Goal: Task Accomplishment & Management: Manage account settings

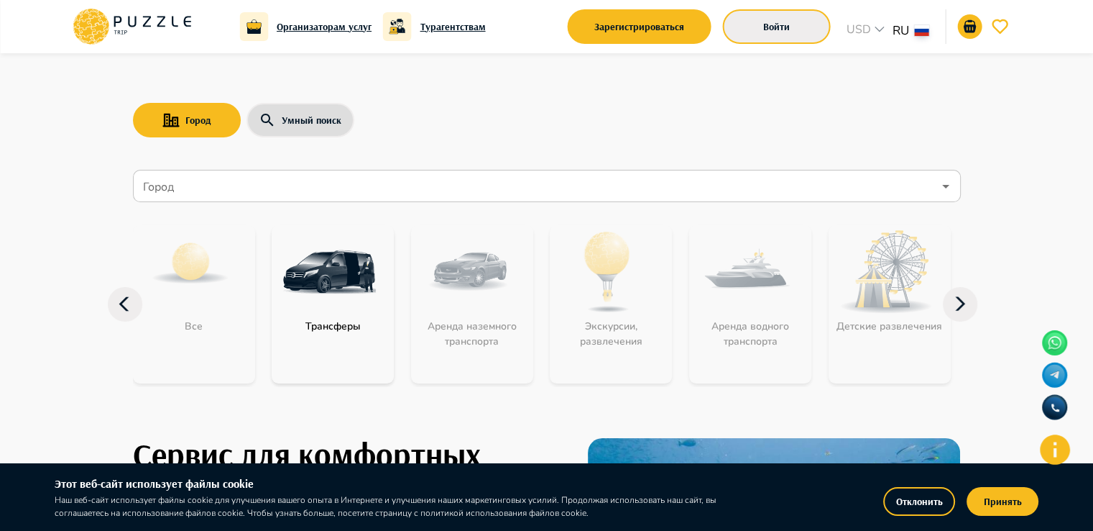
click at [779, 39] on button "Войти" at bounding box center [777, 26] width 108 height 35
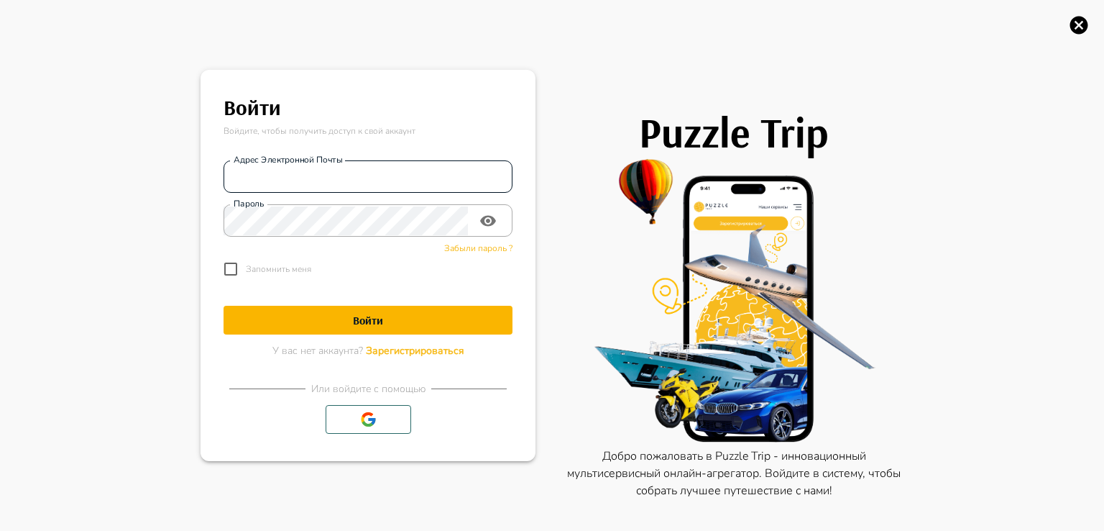
click at [326, 180] on input "Адрес электронной почты" at bounding box center [368, 176] width 289 height 29
type input "**********"
click at [353, 316] on h1 "Войти" at bounding box center [368, 320] width 289 height 14
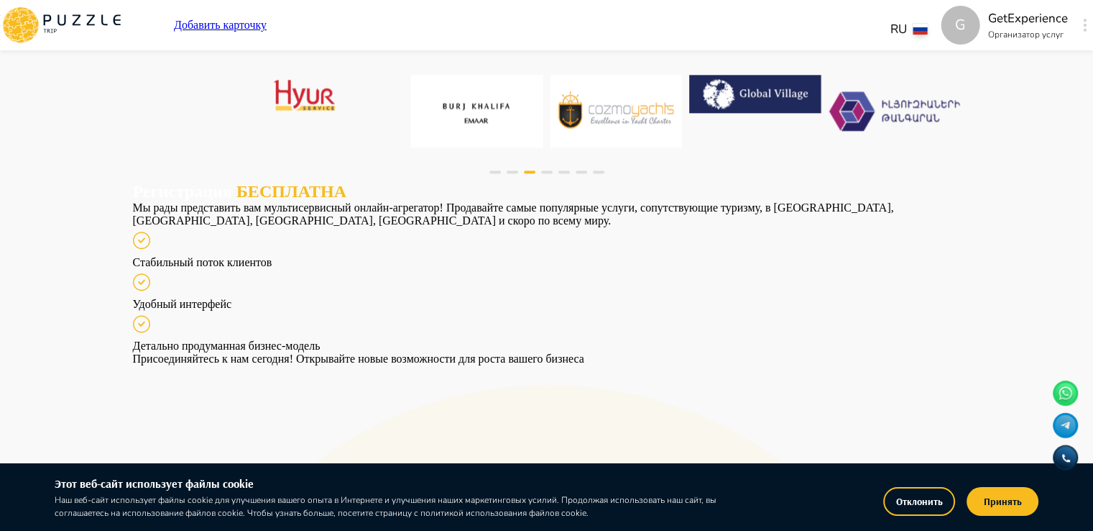
scroll to position [1400, 0]
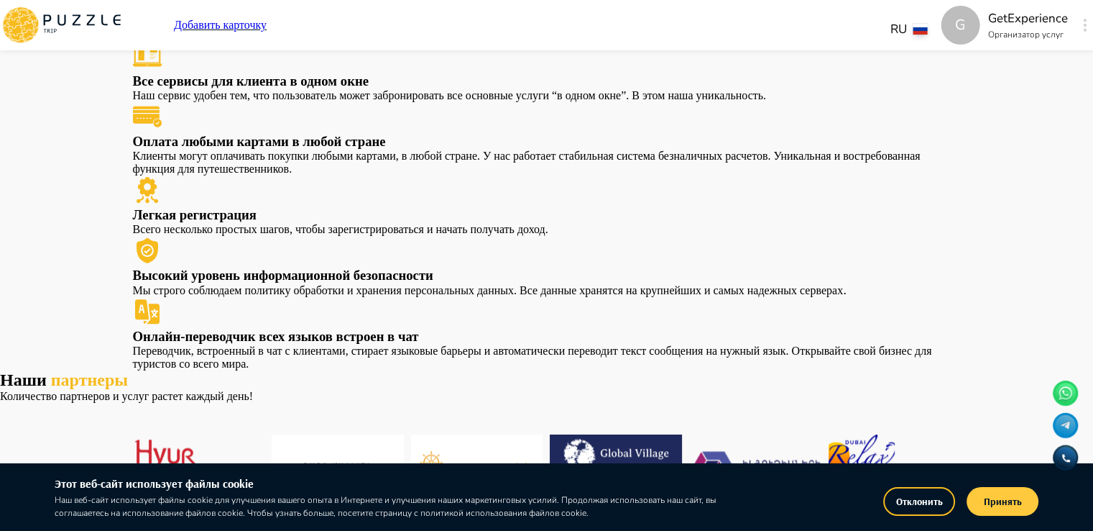
click at [1011, 512] on button "Принять" at bounding box center [1003, 501] width 72 height 29
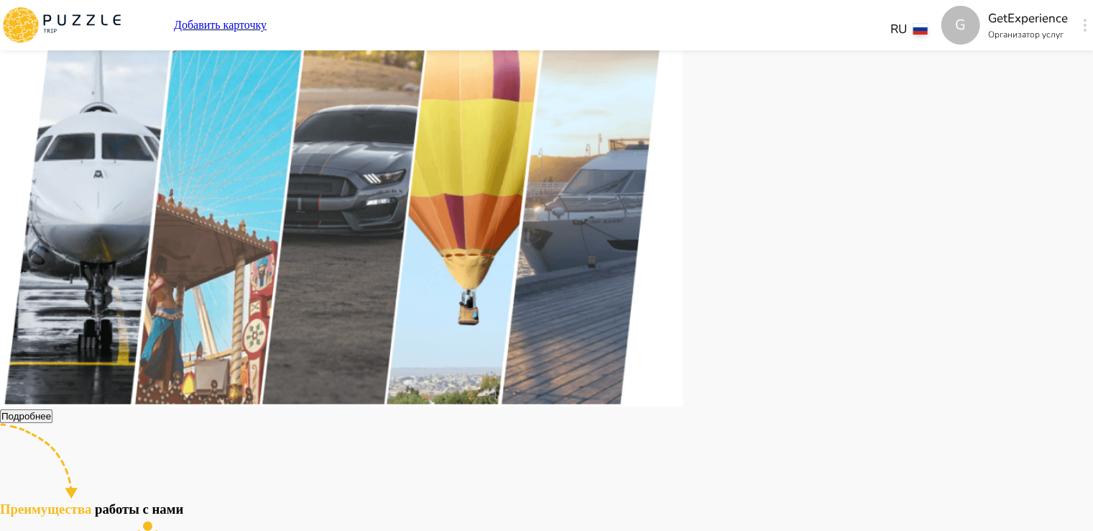
scroll to position [0, 0]
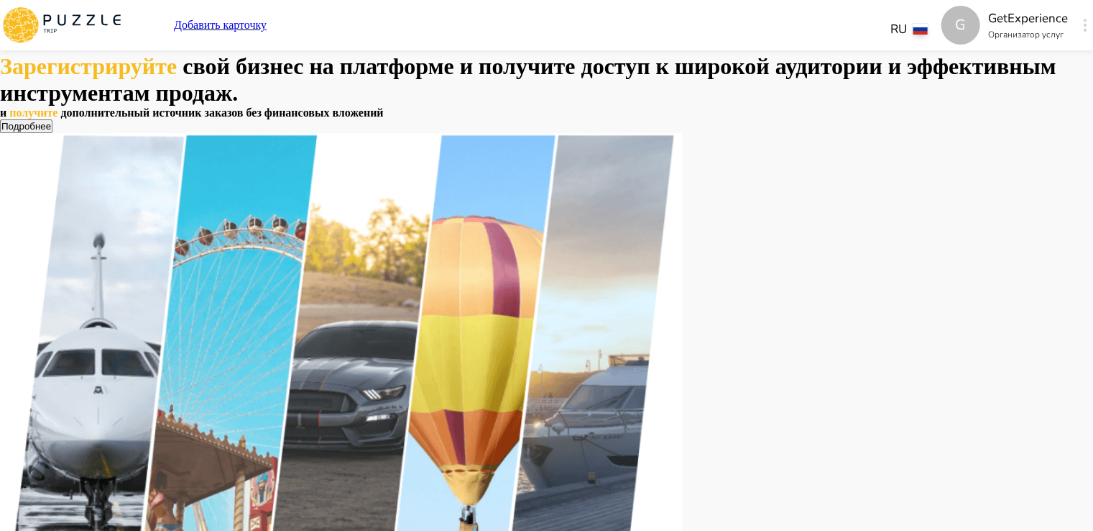
click at [1080, 22] on button "button" at bounding box center [1085, 25] width 11 height 20
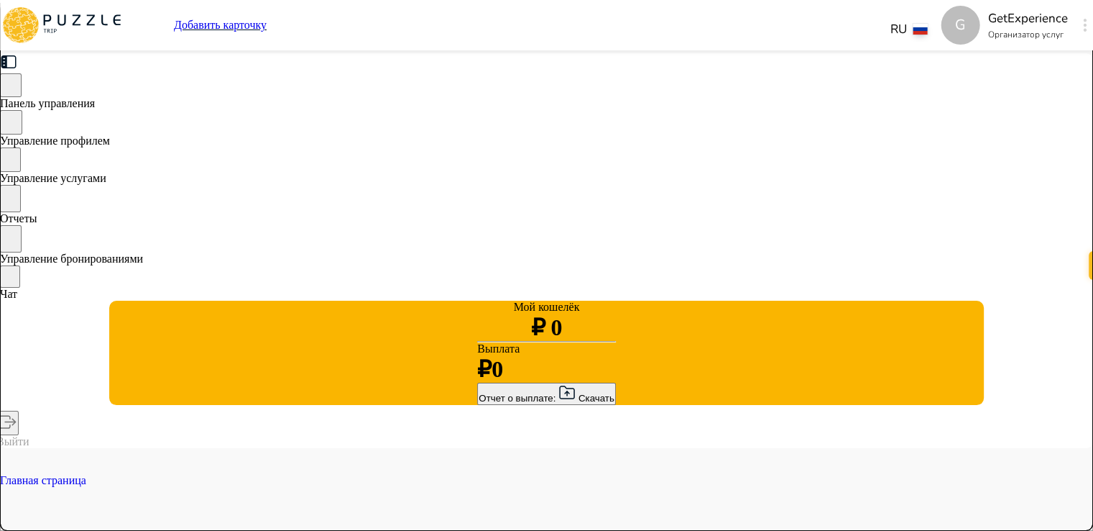
click at [95, 107] on span "Панель управления" at bounding box center [47, 103] width 95 height 12
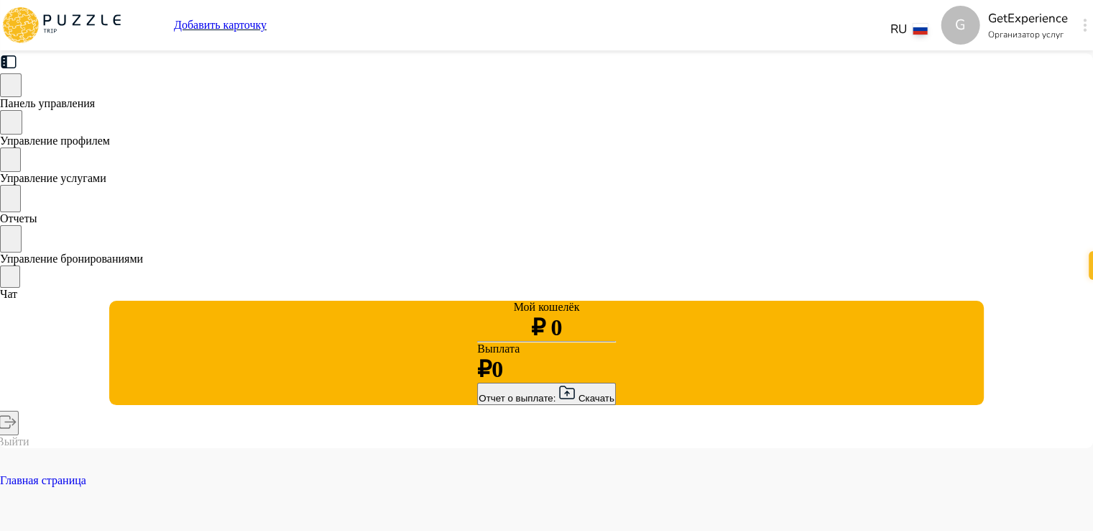
click at [37, 224] on span "Отчеты" at bounding box center [18, 218] width 37 height 12
click at [106, 184] on span "Управление услугами" at bounding box center [53, 178] width 106 height 12
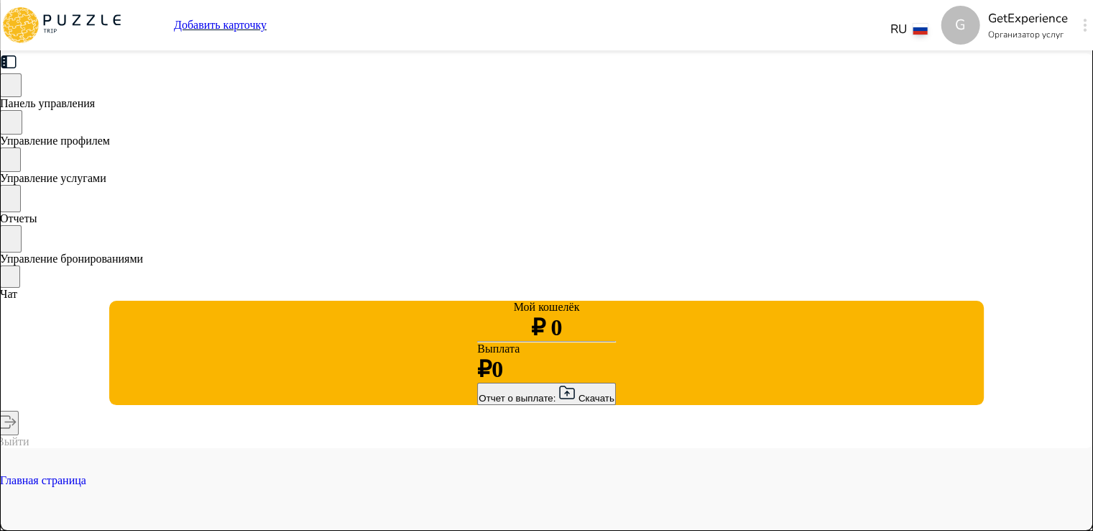
type textarea "*"
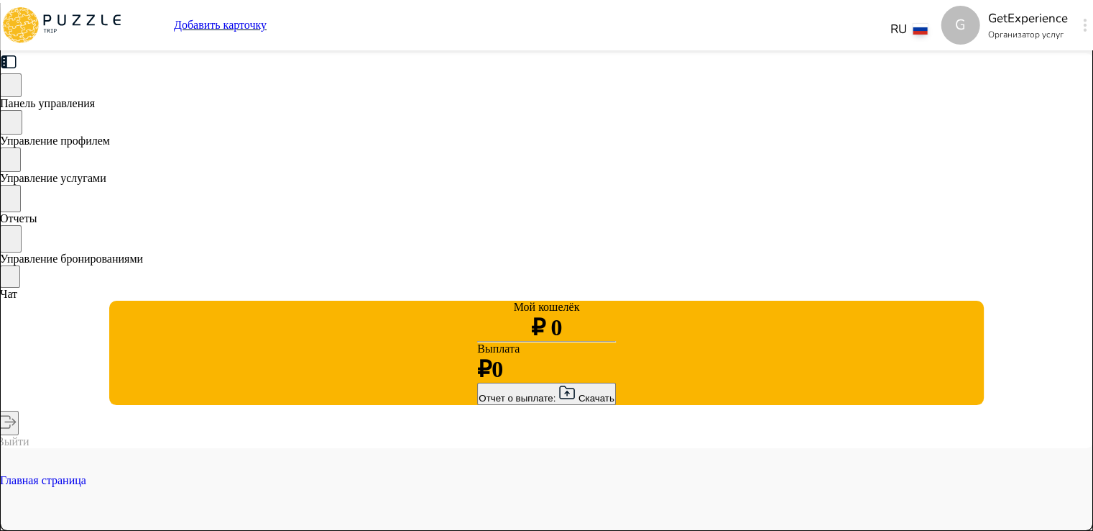
type textarea "*"
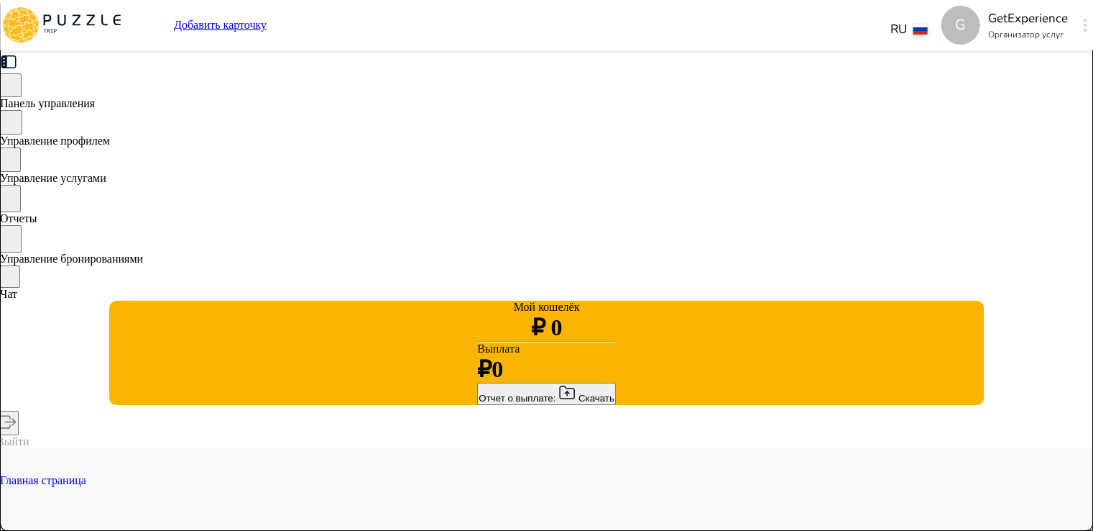
type textarea "*"
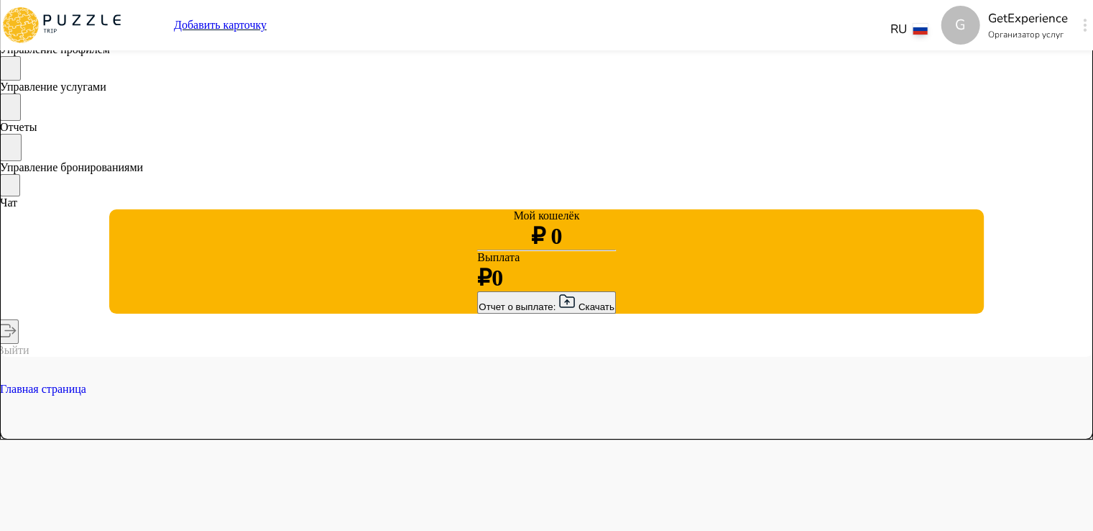
scroll to position [144, 0]
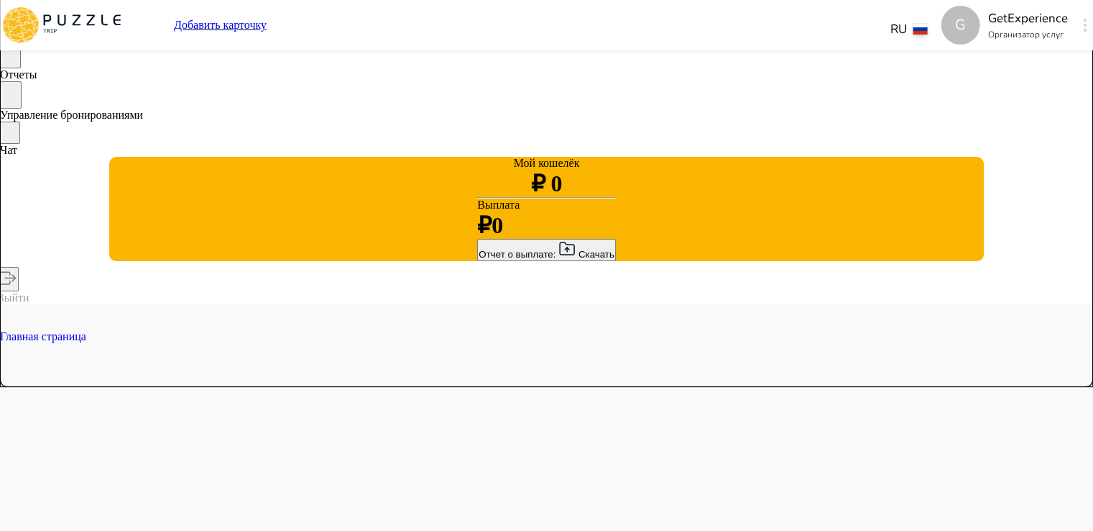
type textarea "*"
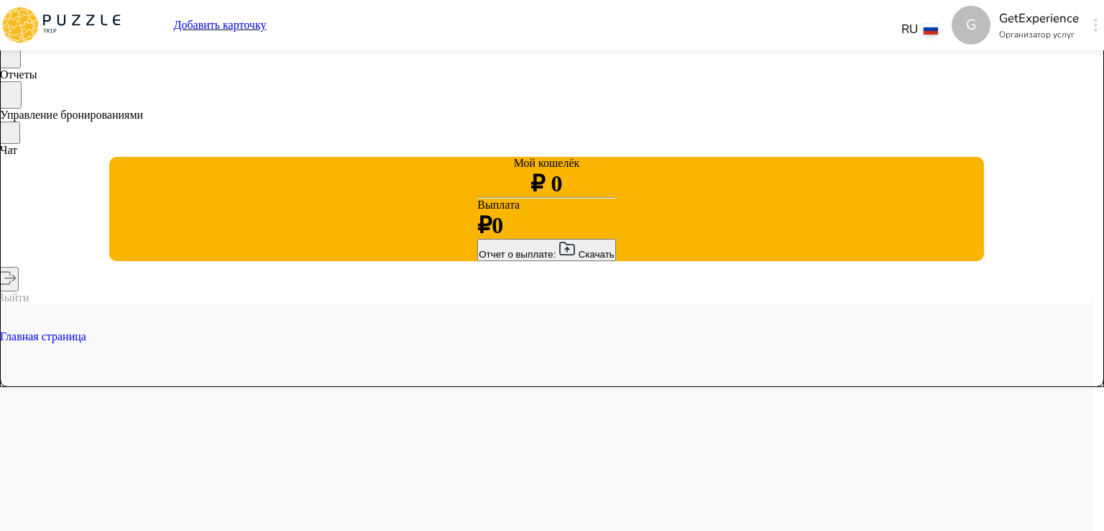
type textarea "*"
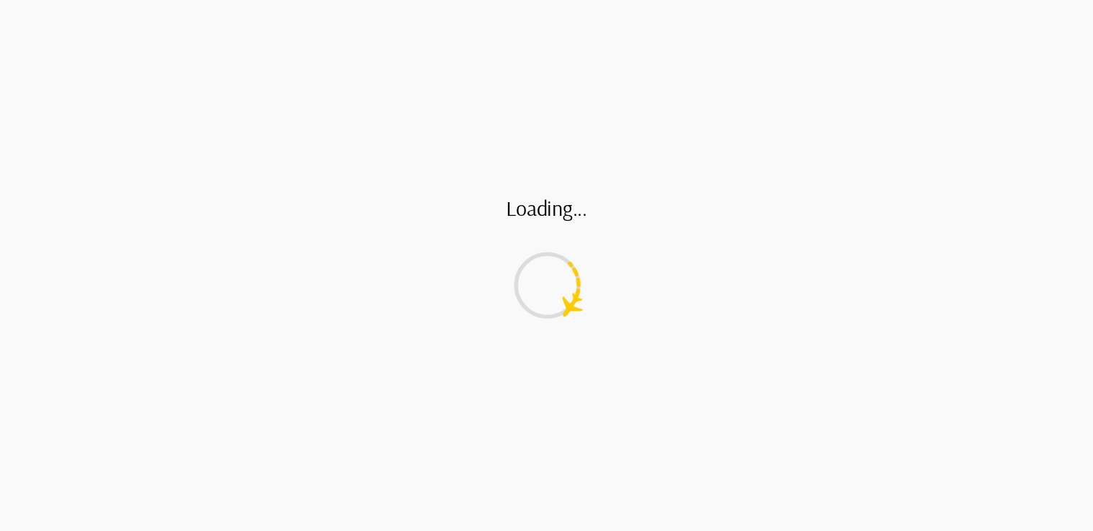
type textarea "*"
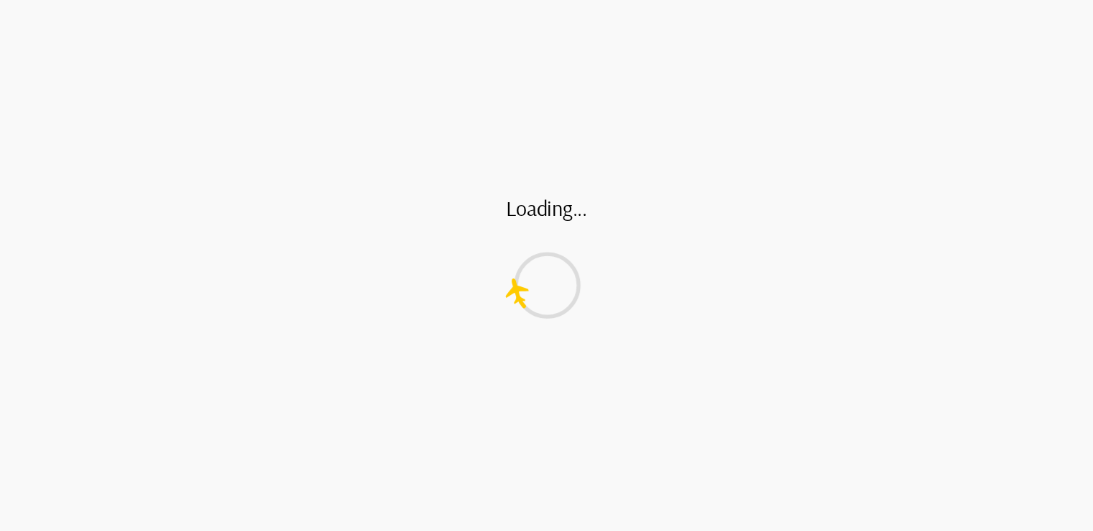
type textarea "*"
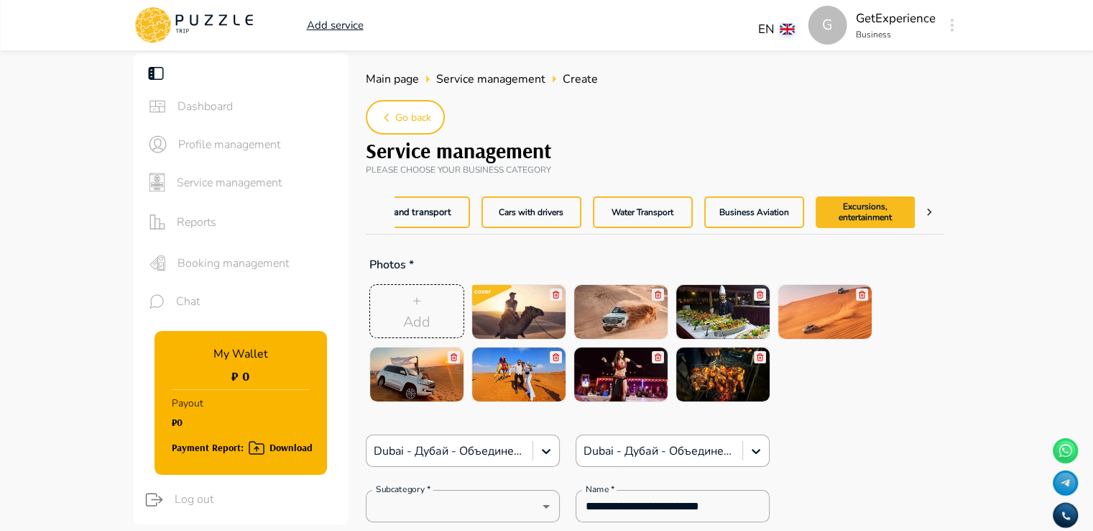
type textarea "*"
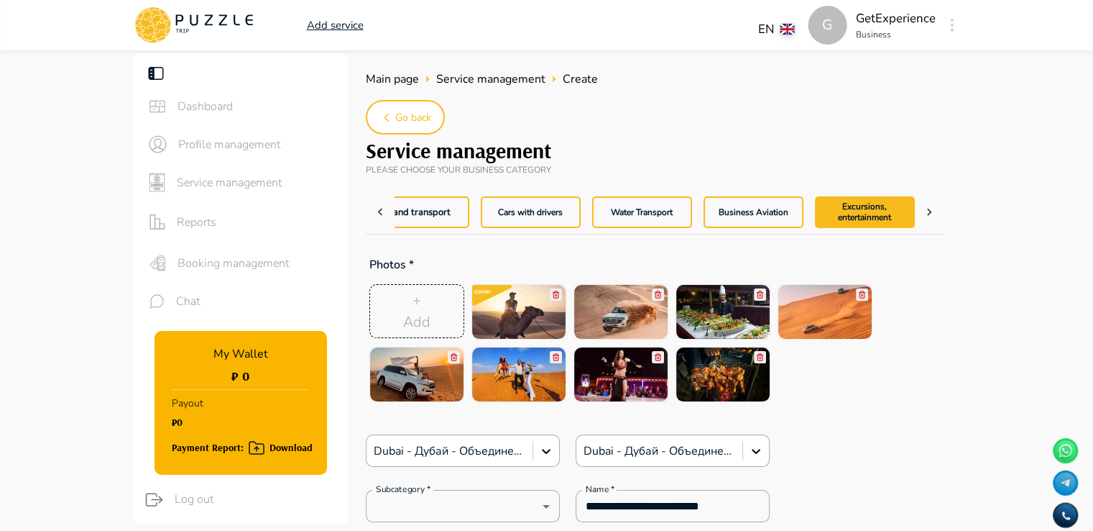
type textarea "*"
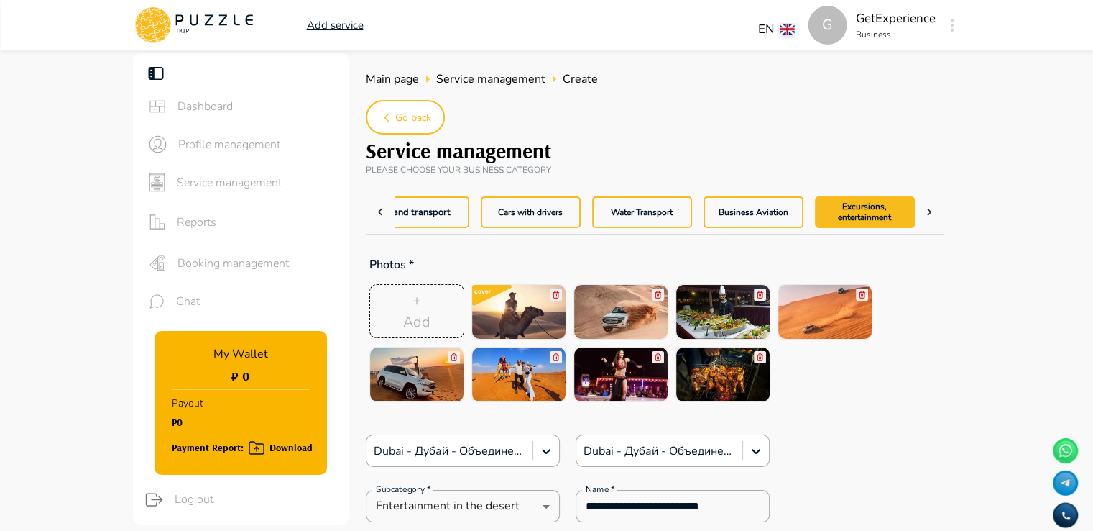
type textarea "*"
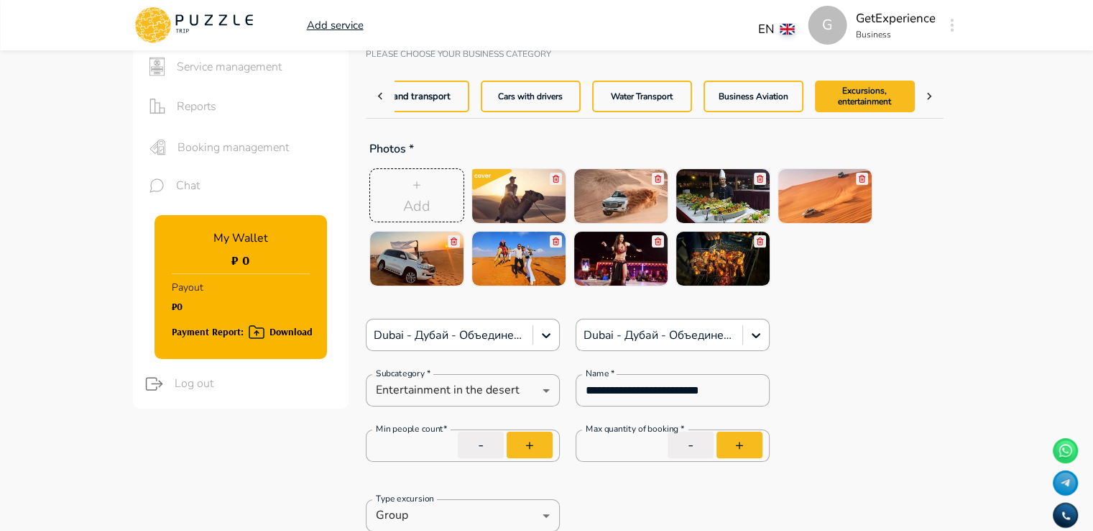
scroll to position [144, 0]
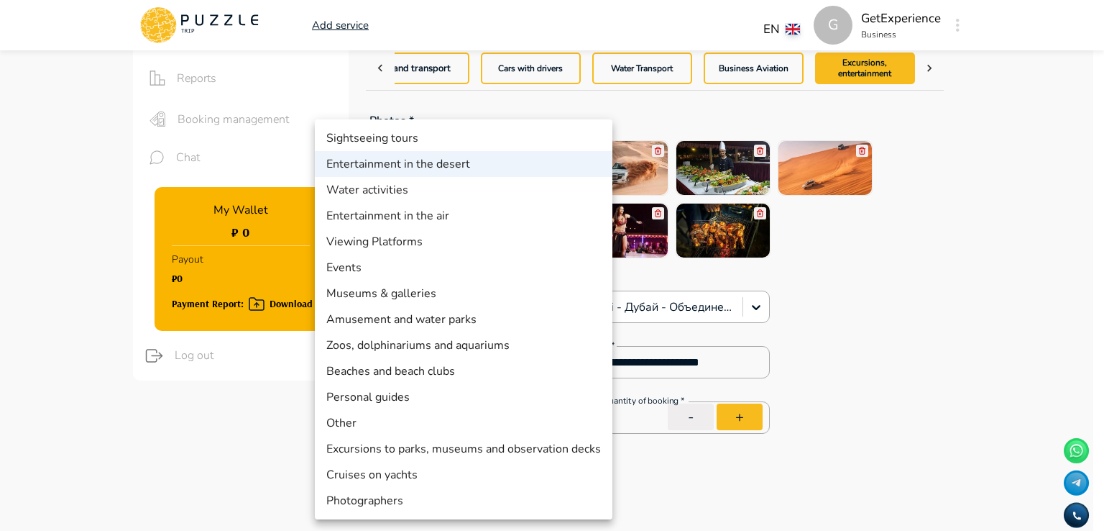
click at [908, 358] on div at bounding box center [552, 265] width 1104 height 531
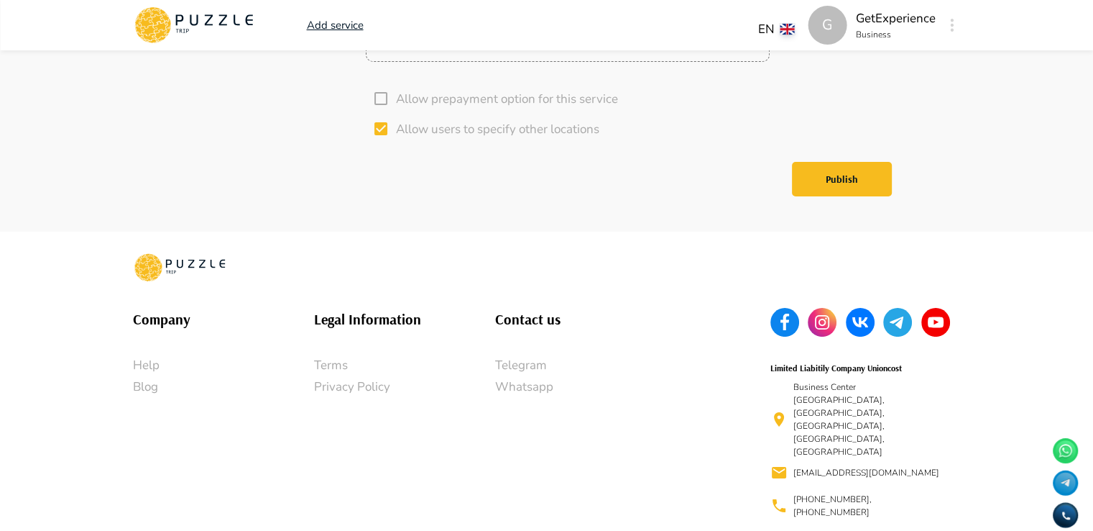
scroll to position [5479, 0]
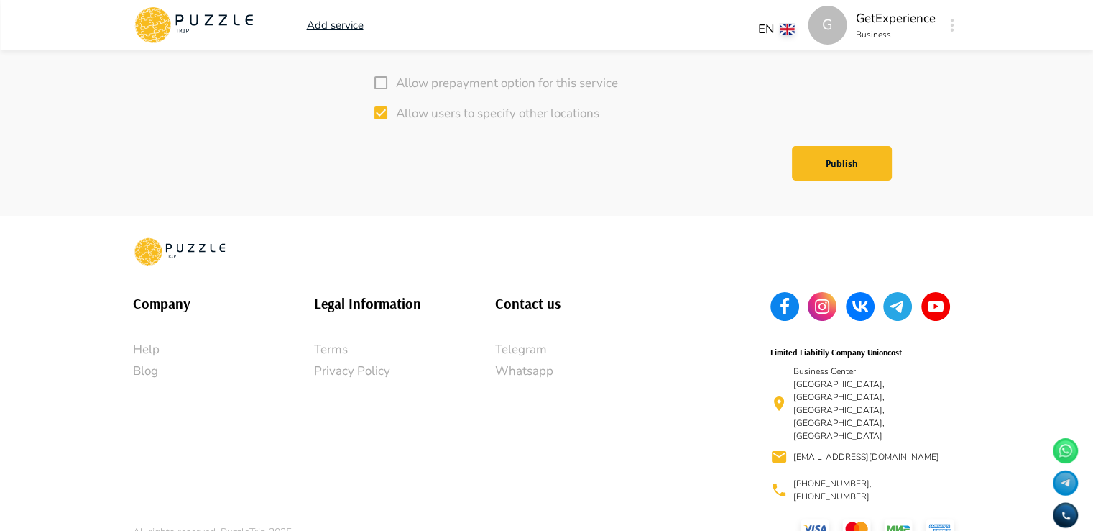
type textarea "*"
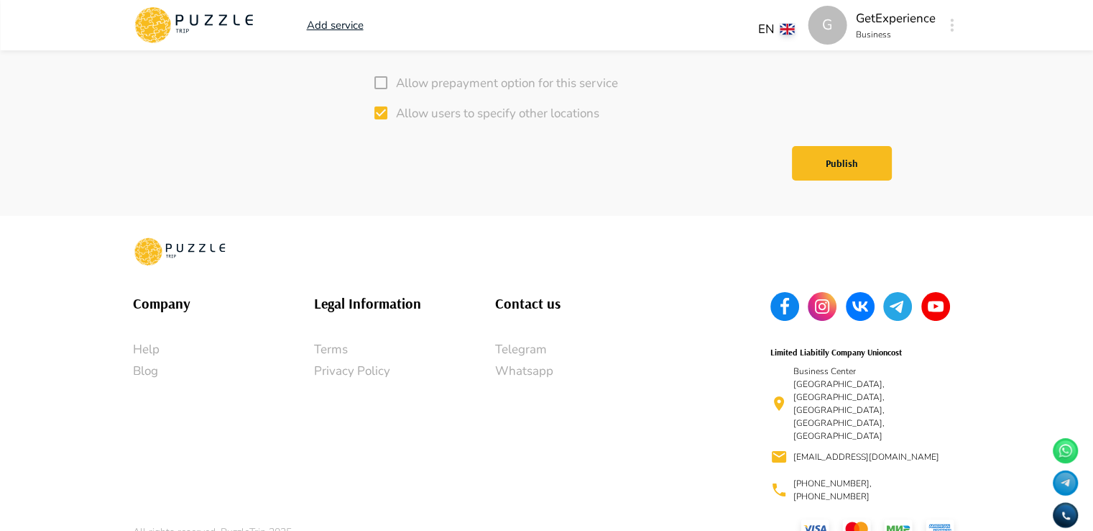
type textarea "*"
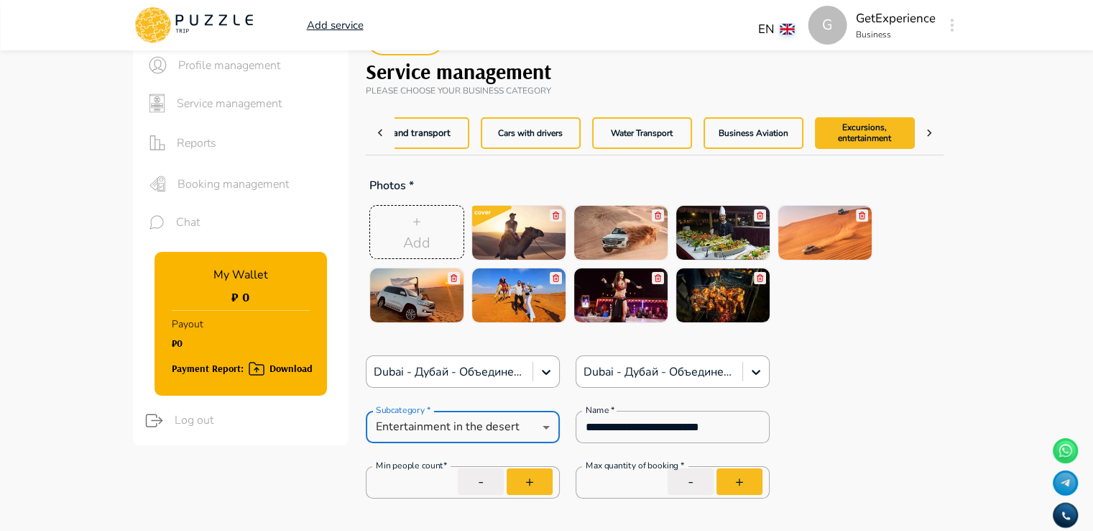
scroll to position [0, 0]
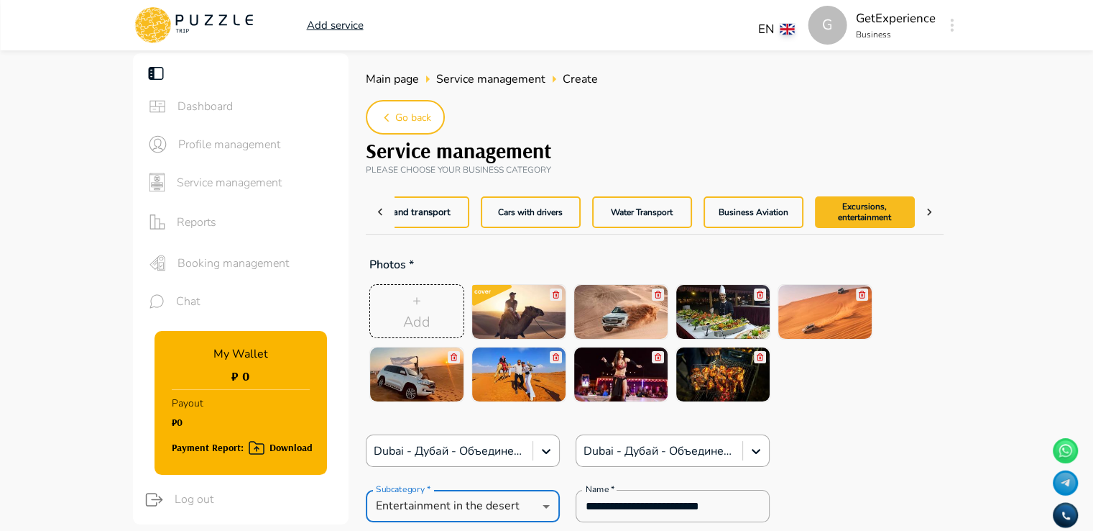
type textarea "*"
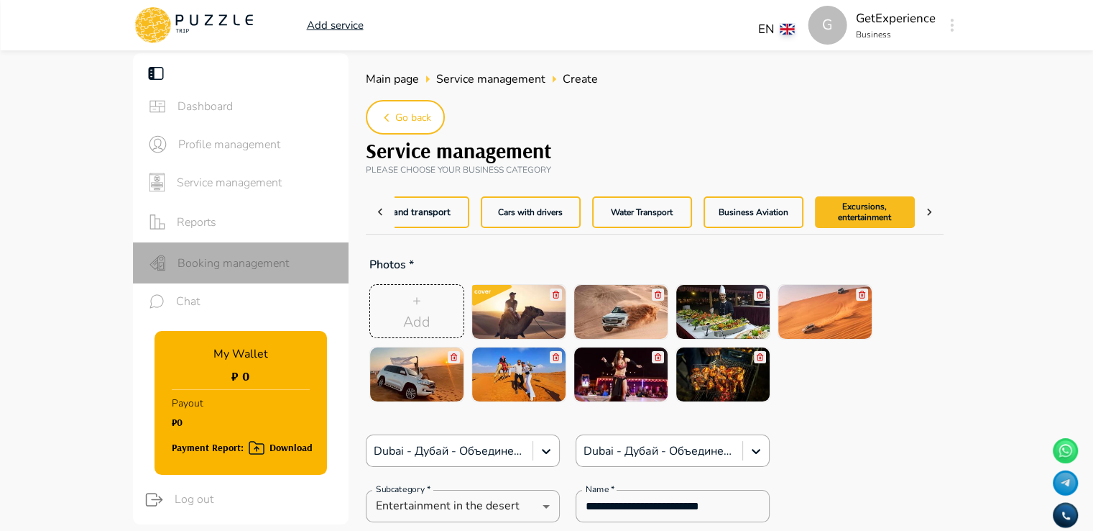
click at [211, 265] on span "Booking management" at bounding box center [258, 262] width 160 height 17
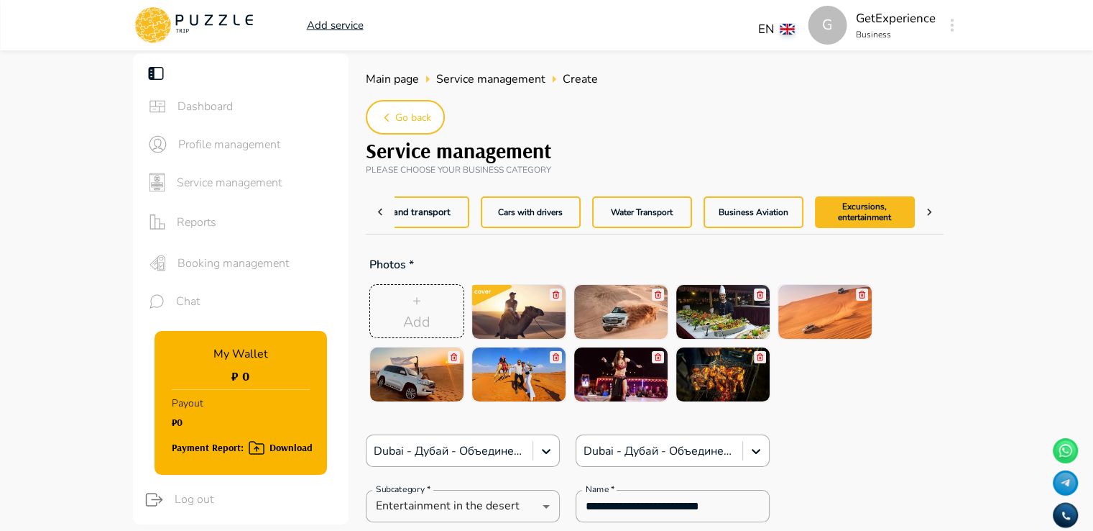
type textarea "*"
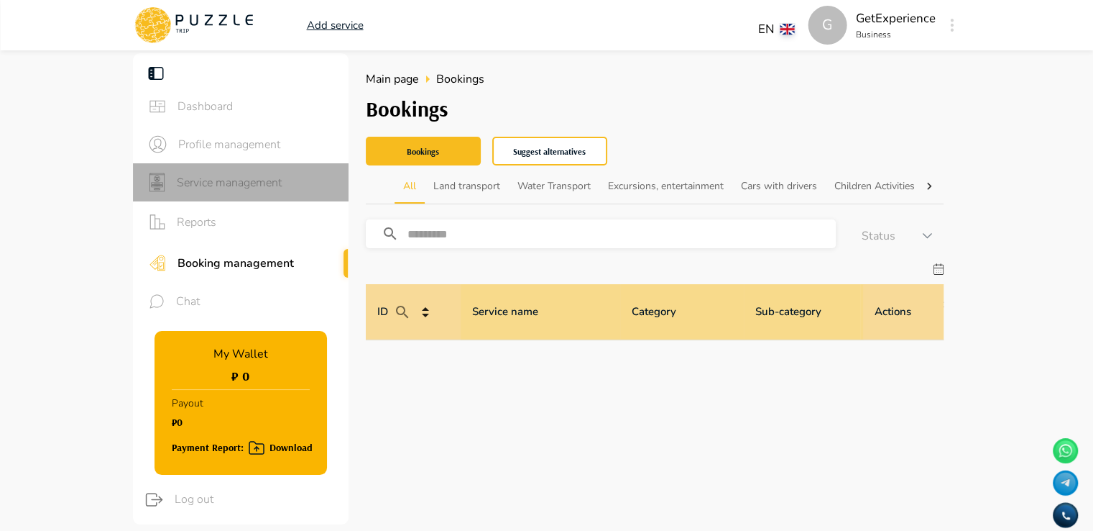
click at [195, 188] on span "Service management" at bounding box center [257, 182] width 160 height 17
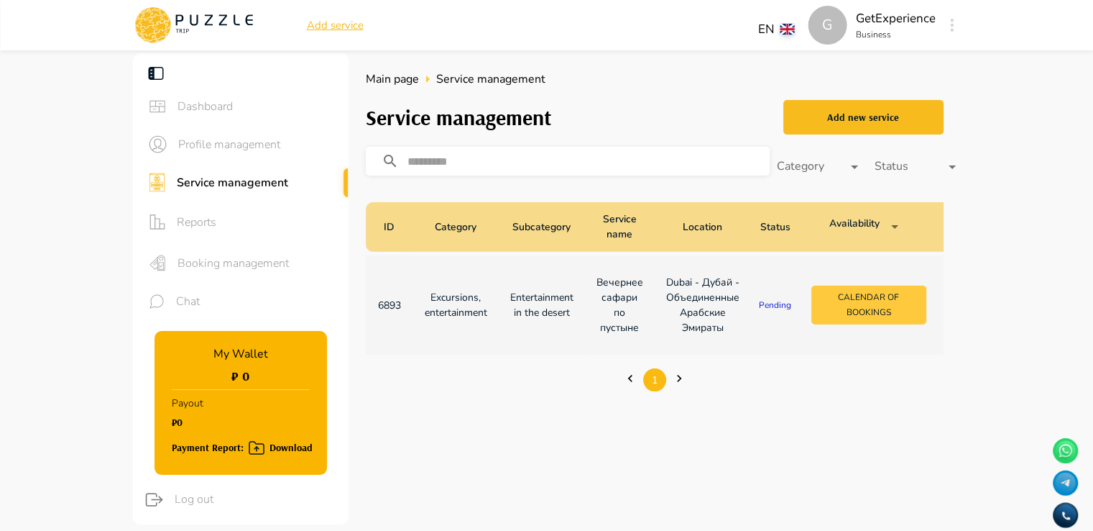
click at [886, 306] on button "Calendar of bookings" at bounding box center [869, 304] width 115 height 39
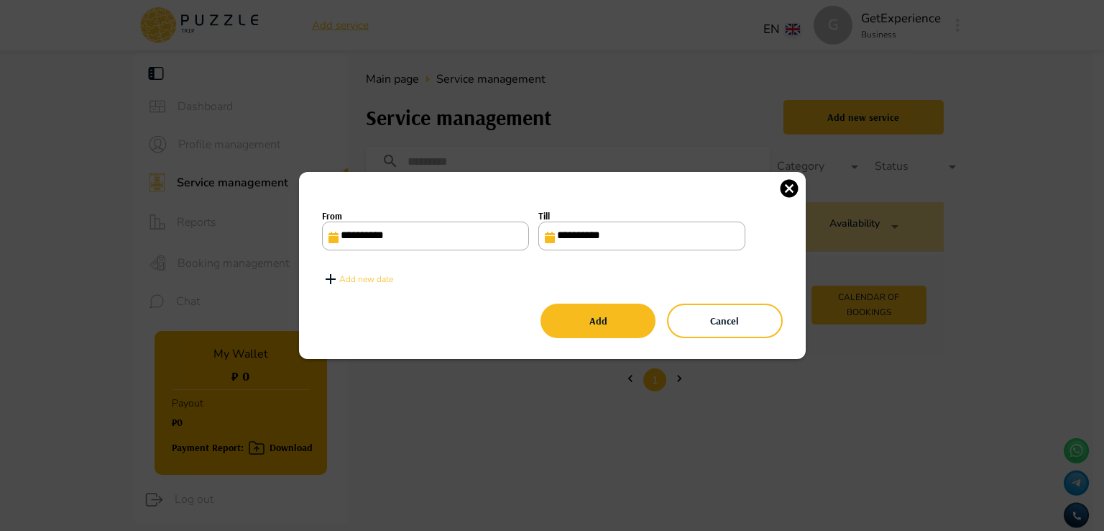
click at [578, 236] on input "**********" at bounding box center [641, 235] width 207 height 29
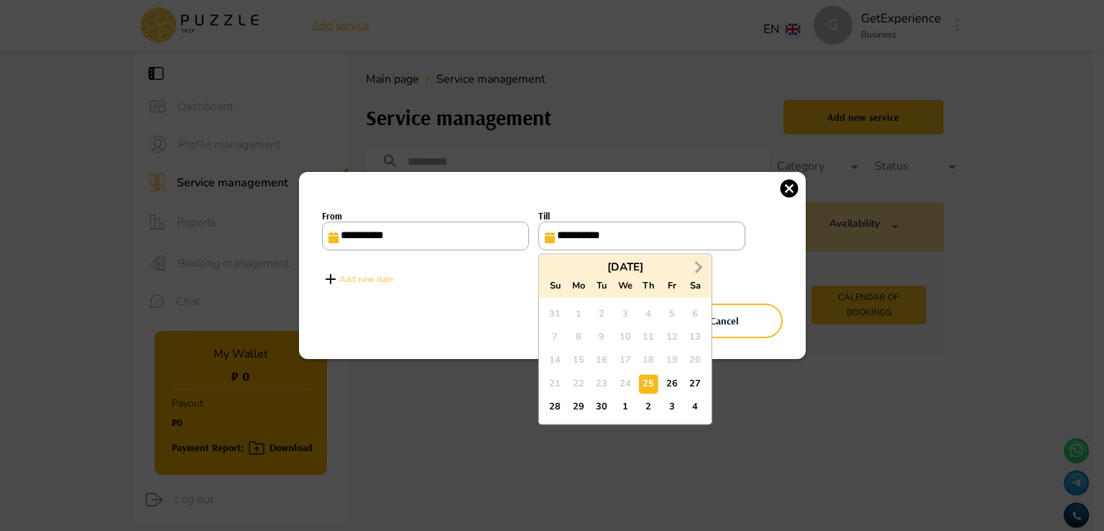
click at [697, 268] on span "Next Month" at bounding box center [697, 266] width 0 height 17
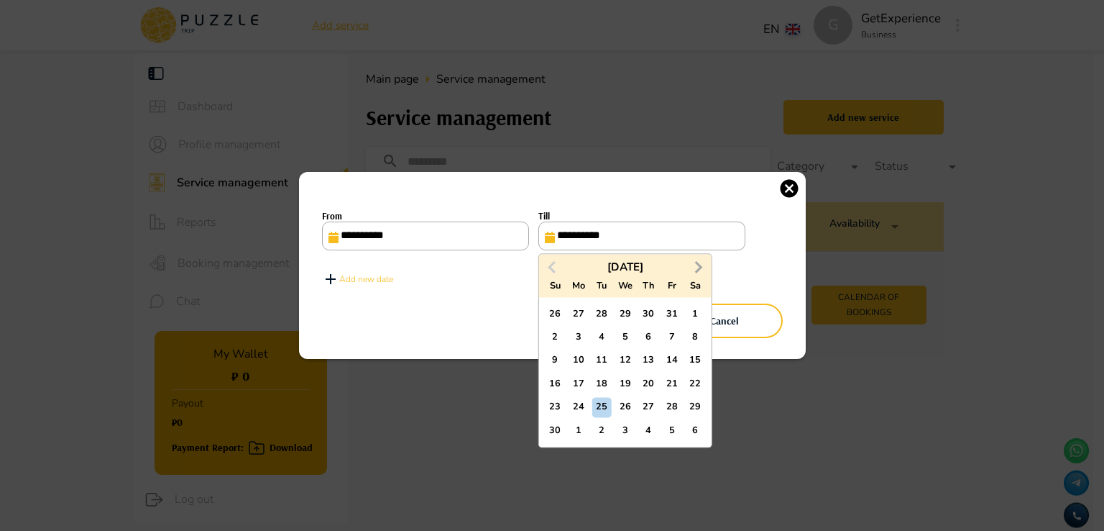
click at [697, 268] on span "Next Month" at bounding box center [697, 266] width 0 height 17
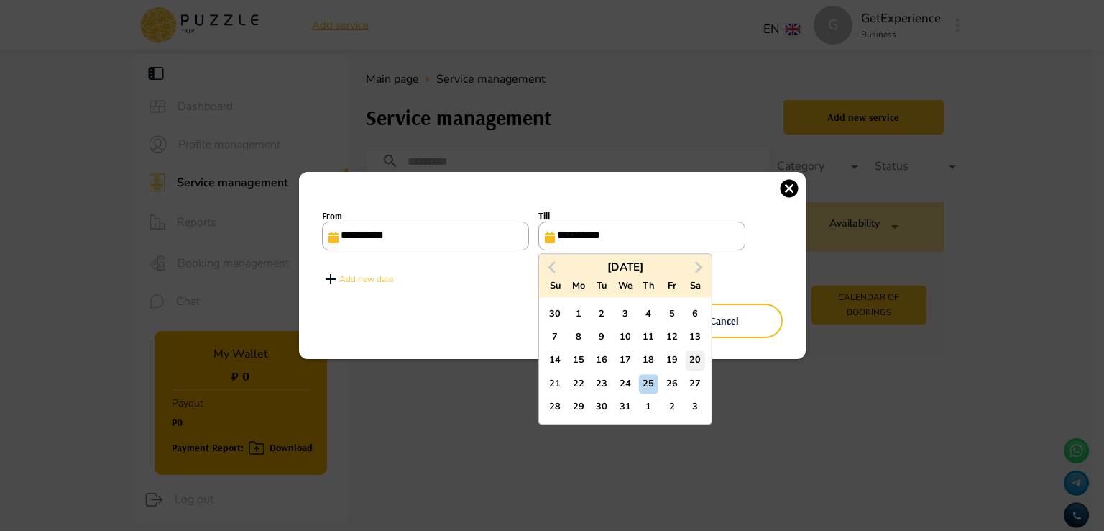
click at [696, 360] on div "20" at bounding box center [695, 360] width 19 height 19
type input "**********"
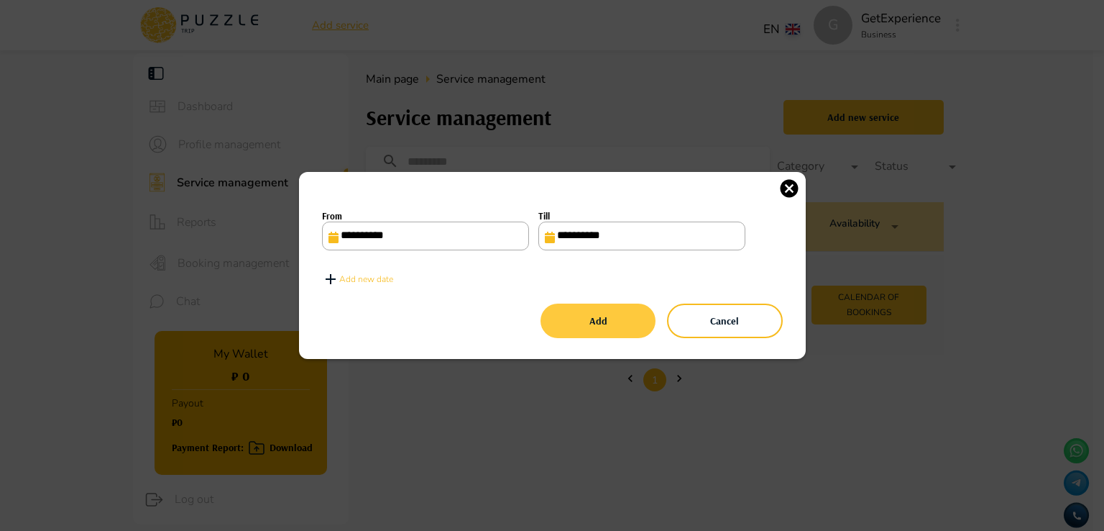
click at [627, 320] on button "Add" at bounding box center [598, 320] width 115 height 35
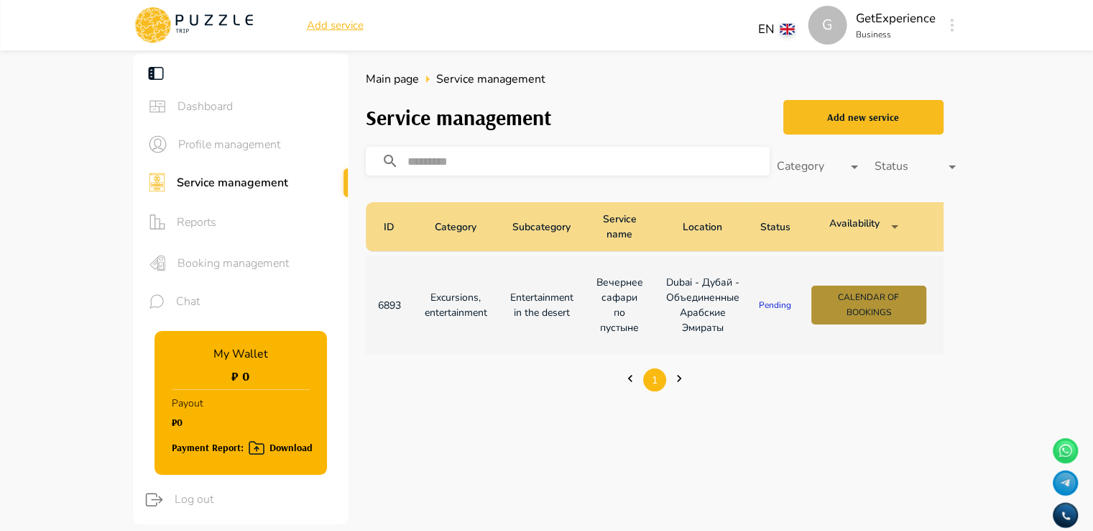
click at [853, 300] on button "Calendar of bookings" at bounding box center [869, 304] width 115 height 39
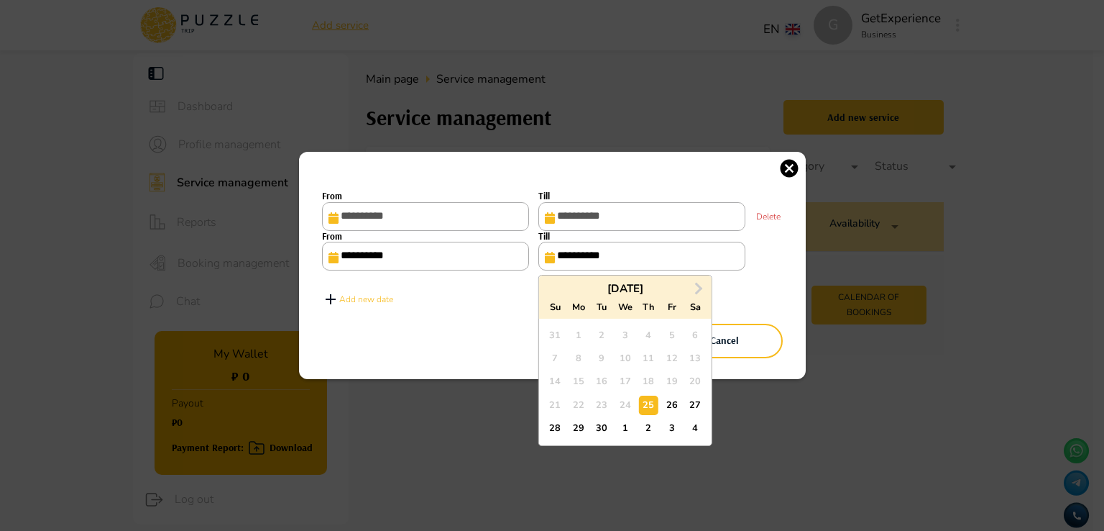
click at [664, 253] on input "**********" at bounding box center [641, 256] width 207 height 29
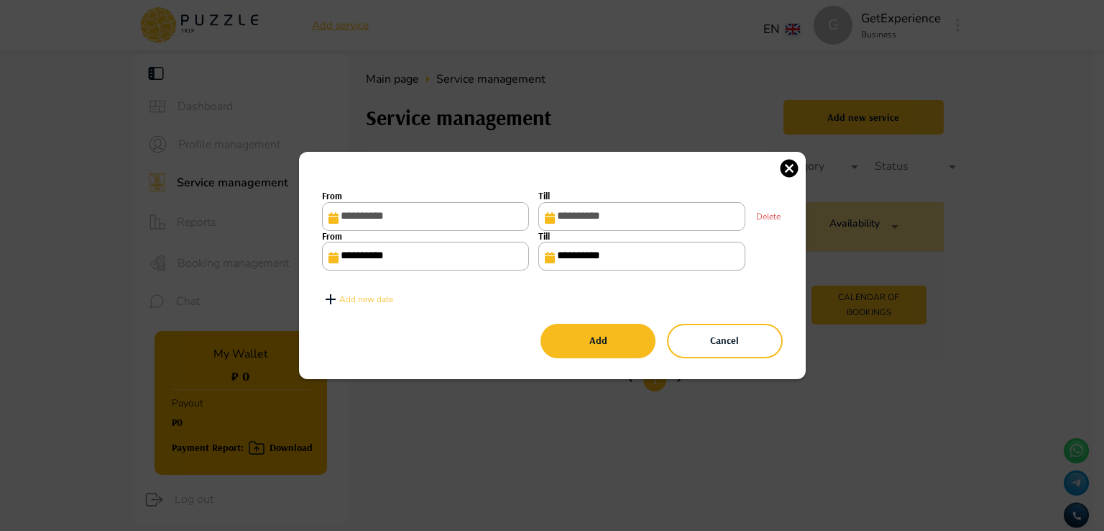
click at [771, 261] on div "**********" at bounding box center [552, 251] width 461 height 40
click at [763, 215] on p "Delete" at bounding box center [768, 216] width 24 height 13
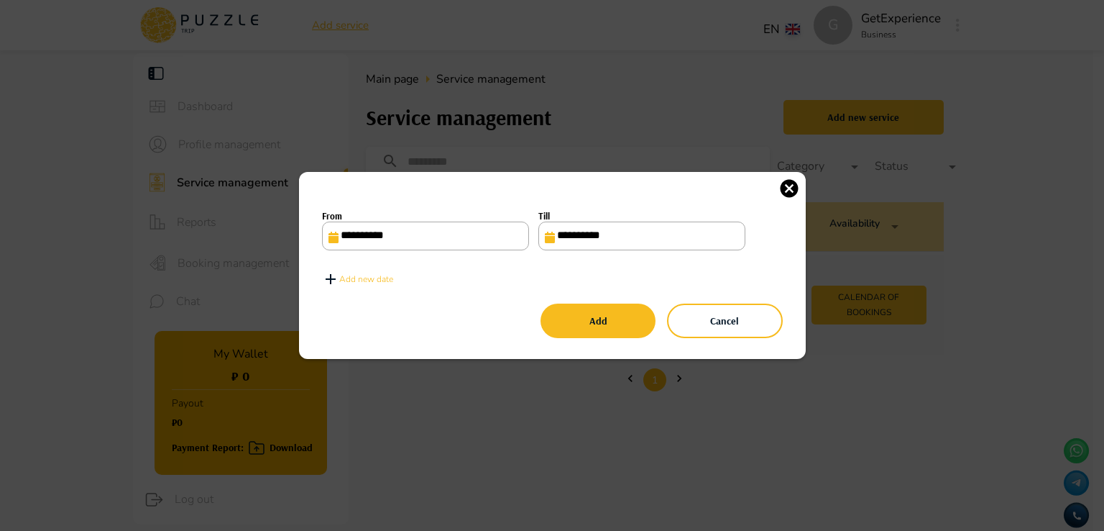
click at [781, 191] on icon "button" at bounding box center [789, 188] width 18 height 18
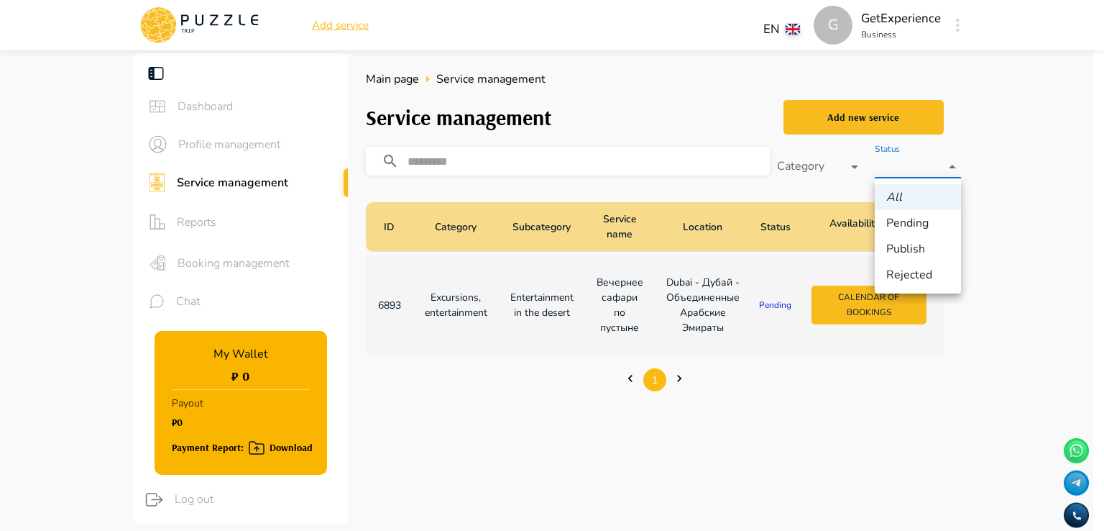
click at [919, 168] on body "G Add service EN ** G GetExperience Business G Dashboard Profile management Ser…" at bounding box center [552, 440] width 1104 height 881
click at [818, 168] on div at bounding box center [552, 265] width 1104 height 531
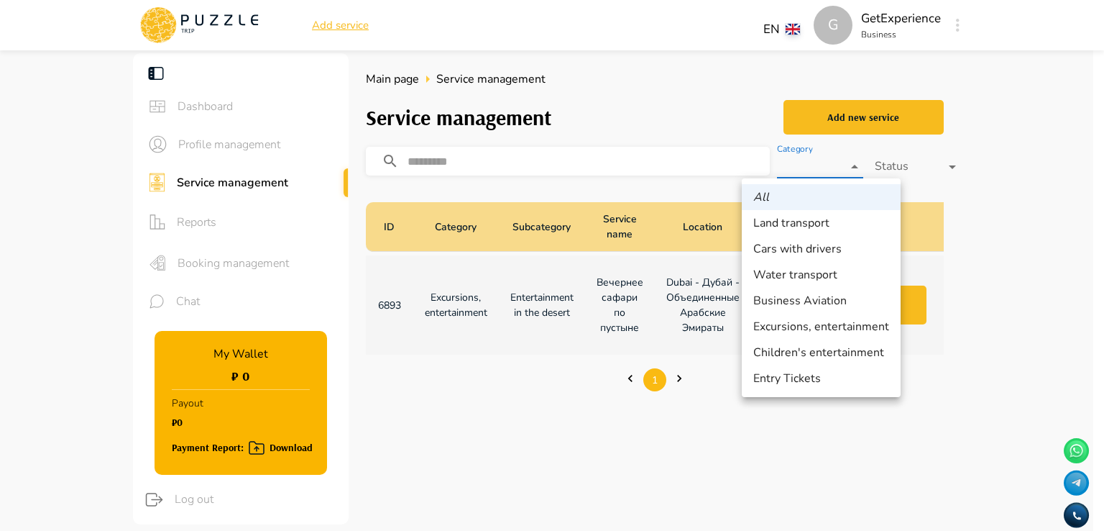
click at [846, 167] on body "G Add service EN ** G GetExperience Business G Dashboard Profile management Ser…" at bounding box center [552, 440] width 1104 height 881
click at [1072, 312] on div at bounding box center [552, 265] width 1104 height 531
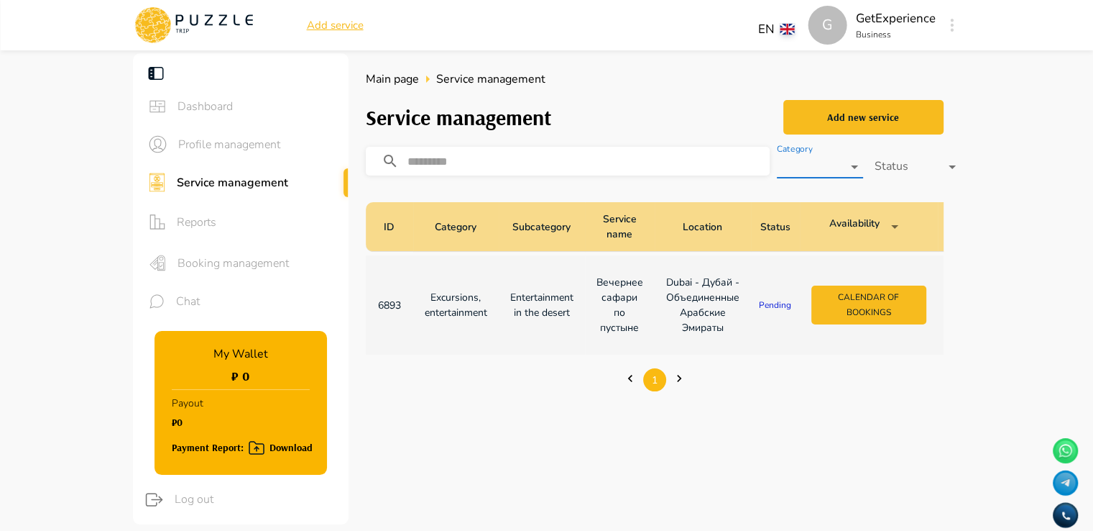
click at [946, 26] on div "G" at bounding box center [953, 25] width 17 height 26
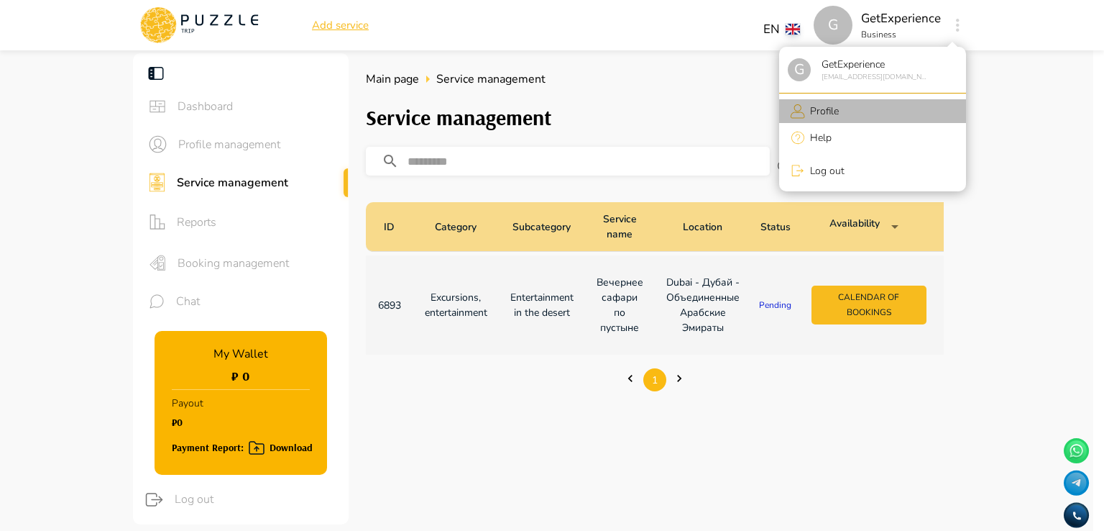
click at [814, 109] on p "Profile" at bounding box center [822, 111] width 34 height 15
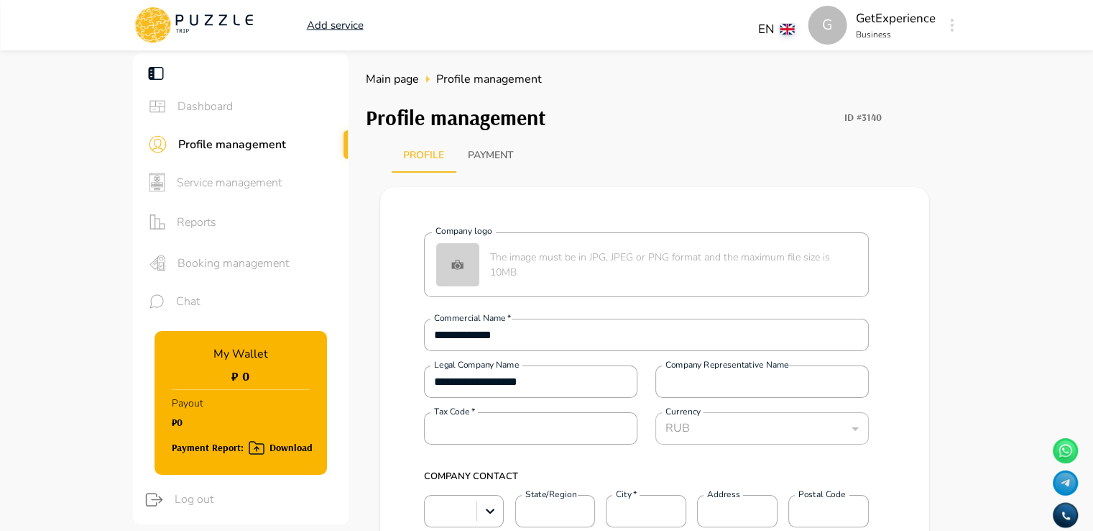
click at [499, 150] on button "Payment" at bounding box center [490, 155] width 69 height 35
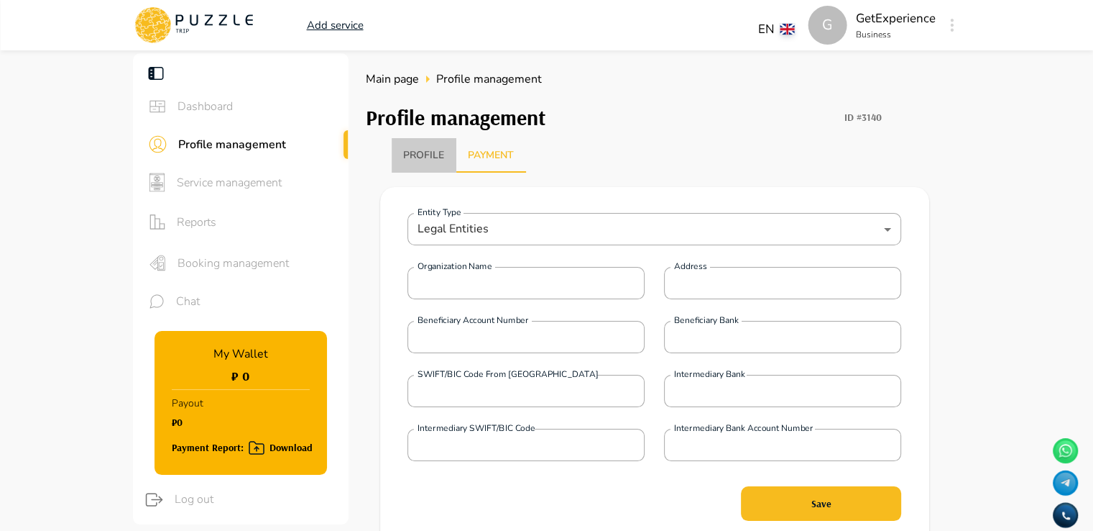
click at [431, 149] on button "Profile" at bounding box center [424, 155] width 65 height 35
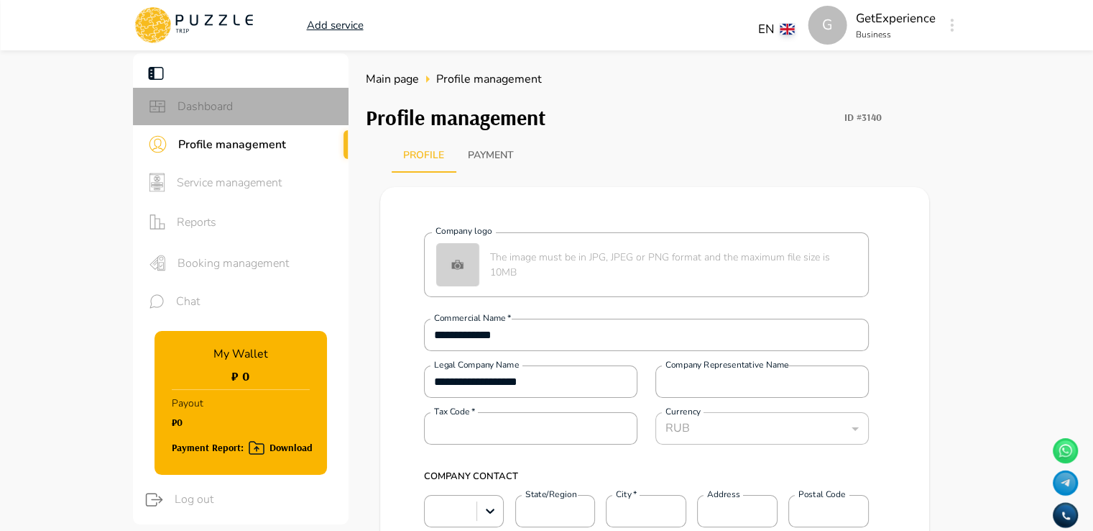
click at [218, 110] on span "Dashboard" at bounding box center [258, 106] width 160 height 17
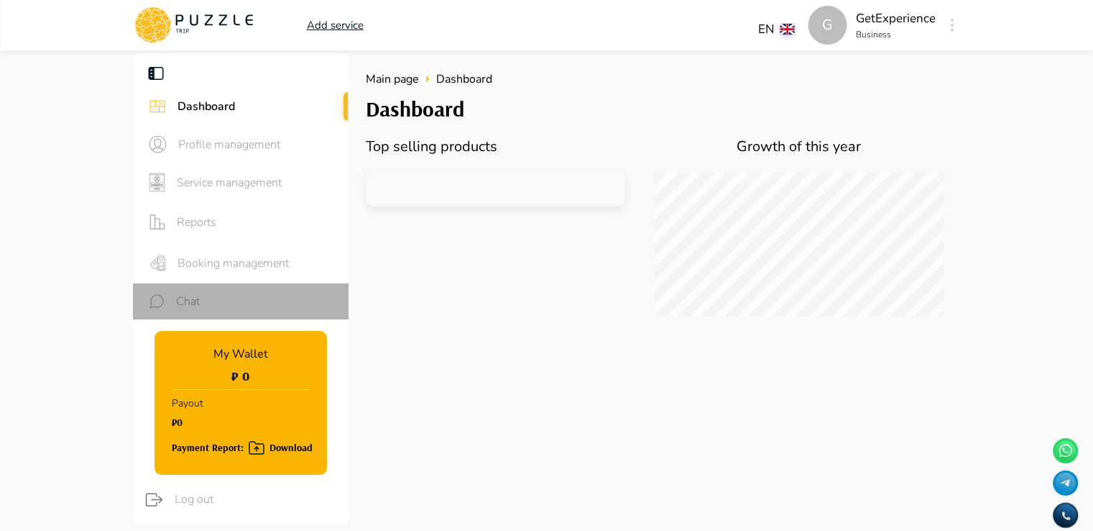
click at [184, 303] on span "Chat" at bounding box center [256, 301] width 161 height 17
